Goal: Information Seeking & Learning: Check status

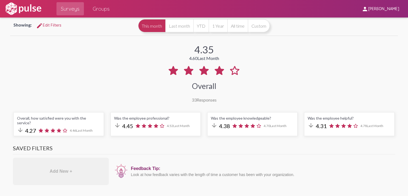
scroll to position [33, 0]
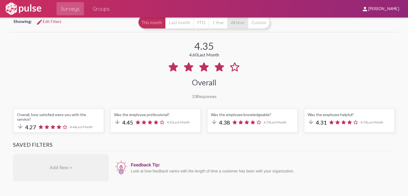
click at [234, 25] on button "All time" at bounding box center [237, 22] width 21 height 13
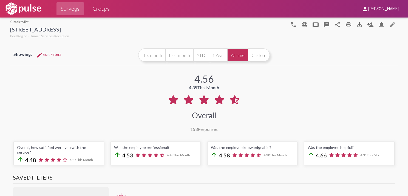
click at [16, 20] on link "arrow_back_ios back to list" at bounding box center [39, 22] width 59 height 4
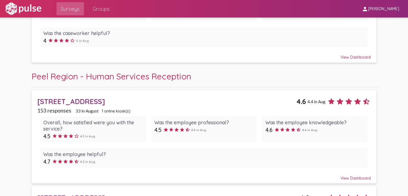
scroll to position [110, 0]
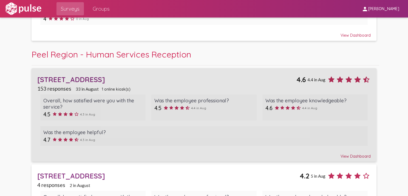
click at [350, 154] on div "View Dashboard" at bounding box center [203, 154] width 333 height 10
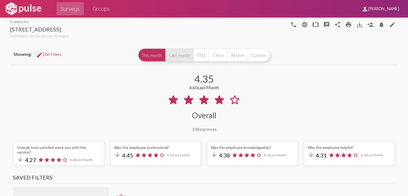
click at [180, 56] on button "Last month" at bounding box center [179, 55] width 28 height 13
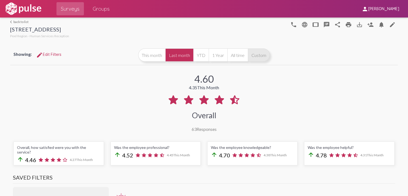
click at [253, 53] on button "Custom" at bounding box center [259, 55] width 22 height 13
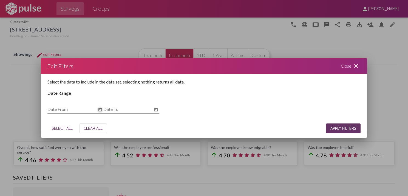
click at [101, 111] on icon "Open calendar" at bounding box center [99, 110] width 3 height 4
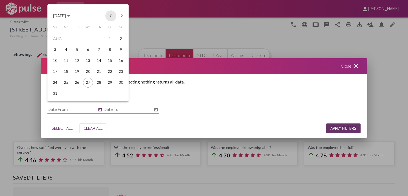
click at [109, 16] on button "Previous month" at bounding box center [110, 15] width 11 height 11
click at [55, 50] on div "1" at bounding box center [55, 50] width 10 height 10
type input "[DATE]"
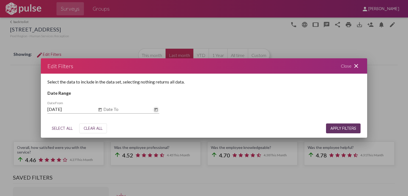
click at [156, 109] on icon "Open calendar" at bounding box center [155, 110] width 3 height 4
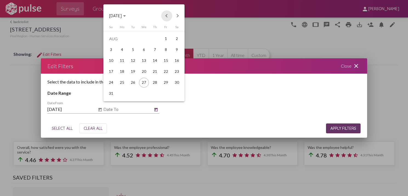
click at [168, 15] on button "Previous month" at bounding box center [166, 15] width 11 height 11
click at [121, 95] on div "30" at bounding box center [122, 94] width 10 height 10
type input "[DATE]"
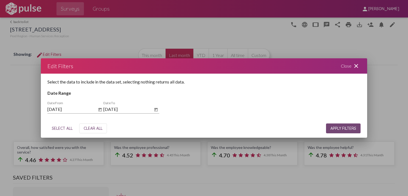
click at [339, 127] on span "APPLY FILTERS" at bounding box center [343, 128] width 26 height 5
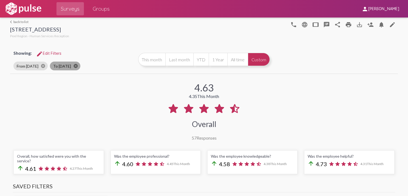
click at [75, 66] on mat-icon "cancel" at bounding box center [75, 66] width 5 height 5
click at [41, 65] on mat-icon "cancel" at bounding box center [43, 66] width 5 height 5
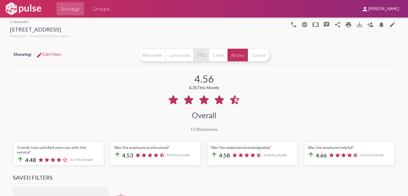
click at [197, 56] on button "YTD" at bounding box center [200, 55] width 15 height 13
click at [22, 22] on link "arrow_back_ios back to list" at bounding box center [39, 22] width 59 height 4
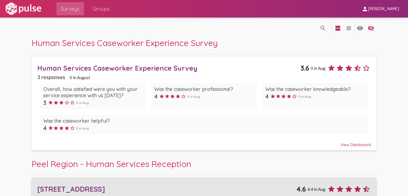
click at [81, 188] on div "[STREET_ADDRESS]" at bounding box center [166, 189] width 259 height 9
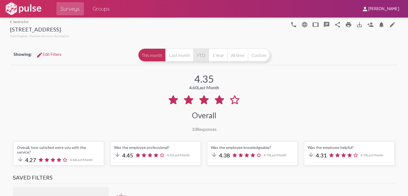
click at [198, 57] on button "YTD" at bounding box center [200, 55] width 15 height 13
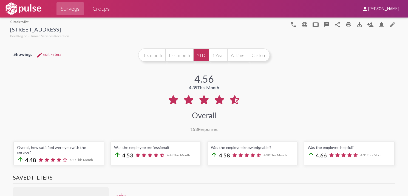
click at [25, 21] on link "arrow_back_ios back to list" at bounding box center [39, 22] width 59 height 4
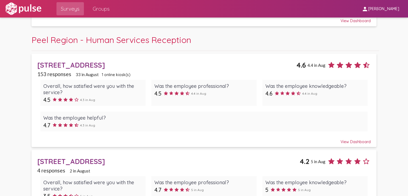
scroll to position [157, 0]
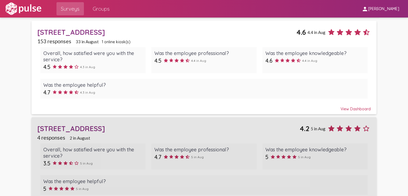
click at [81, 127] on div "[STREET_ADDRESS]" at bounding box center [168, 129] width 262 height 9
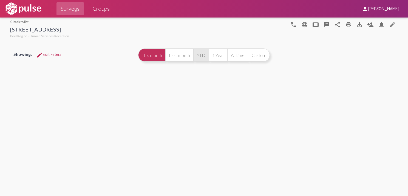
click at [204, 52] on button "YTD" at bounding box center [200, 55] width 15 height 13
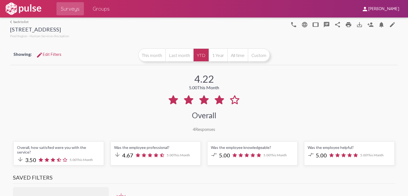
click at [109, 95] on div "4.22 5.00 This Month Overall 4 Responses" at bounding box center [204, 99] width 388 height 66
click at [14, 22] on link "arrow_back_ios back to list" at bounding box center [39, 22] width 59 height 4
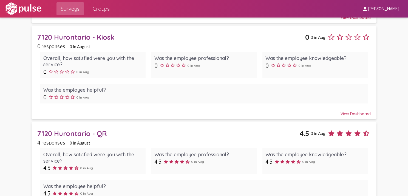
scroll to position [346, 0]
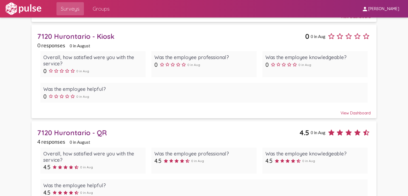
click at [99, 130] on div "7120 Hurontario - QR" at bounding box center [168, 133] width 262 height 9
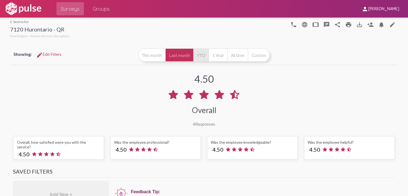
click at [200, 56] on button "YTD" at bounding box center [200, 55] width 15 height 13
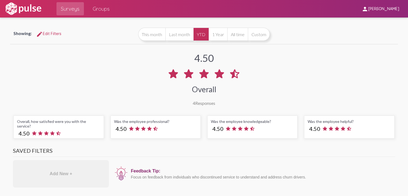
scroll to position [17, 0]
